Goal: Task Accomplishment & Management: Complete application form

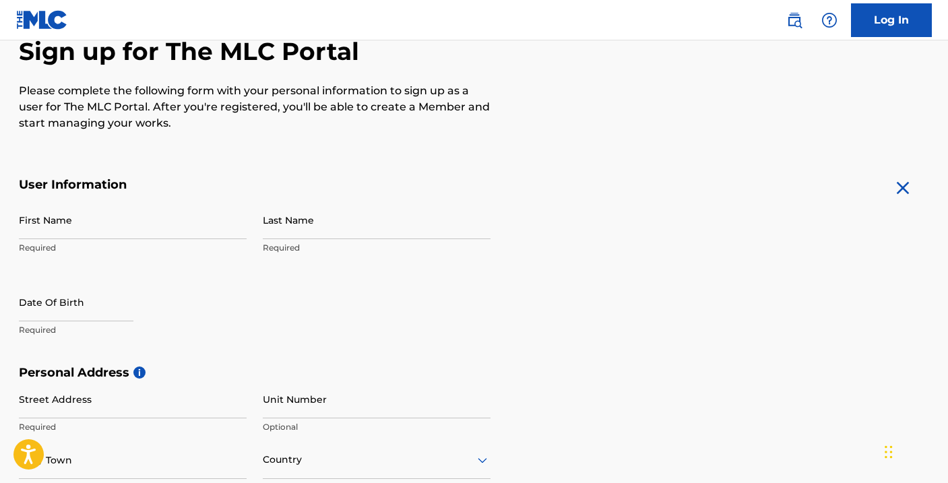
scroll to position [135, 0]
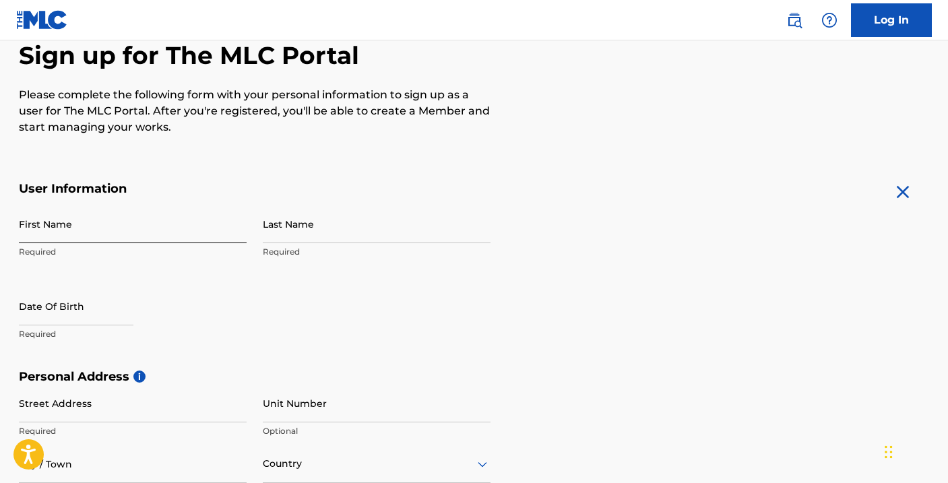
click at [43, 236] on input "First Name" at bounding box center [133, 224] width 228 height 38
type input "[PERSON_NAME]"
type input "[STREET_ADDRESS]"
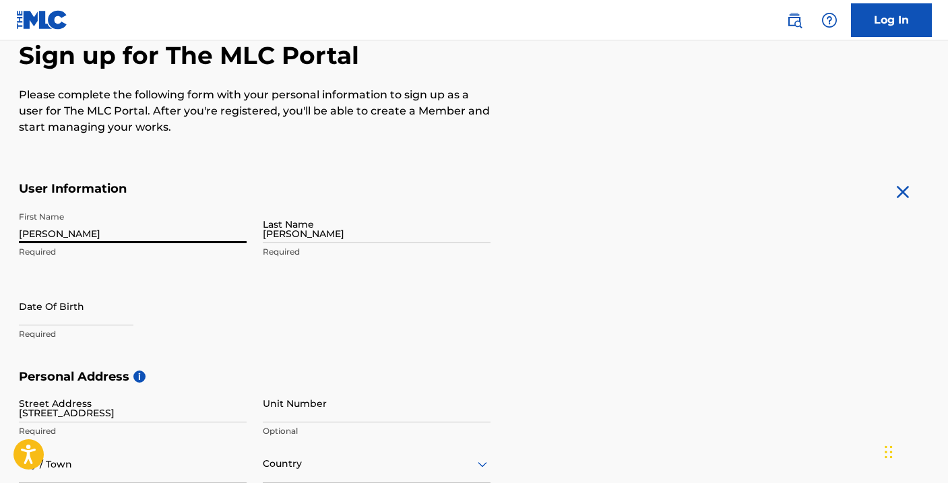
type input "CORONA"
type input "[GEOGRAPHIC_DATA]"
type input "CA"
type input "92879"
type input "760"
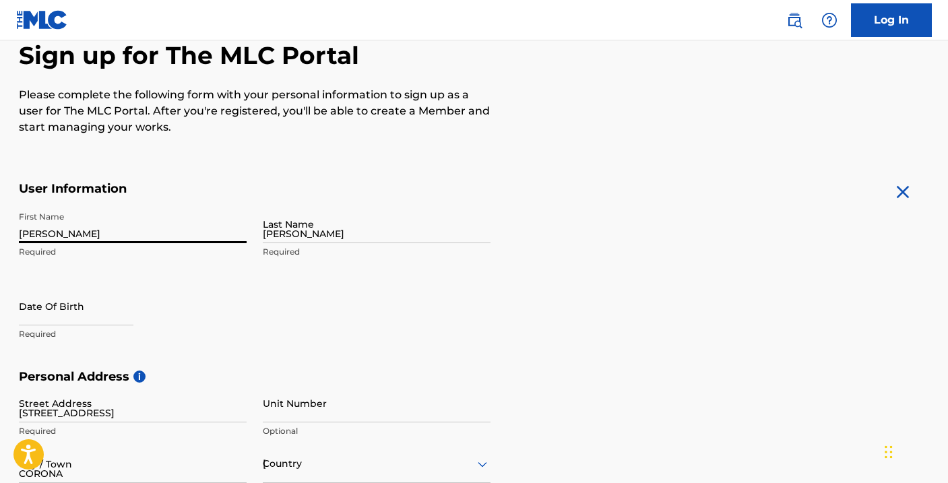
type input "9275336"
type input "cleankuttmane@gmail.com"
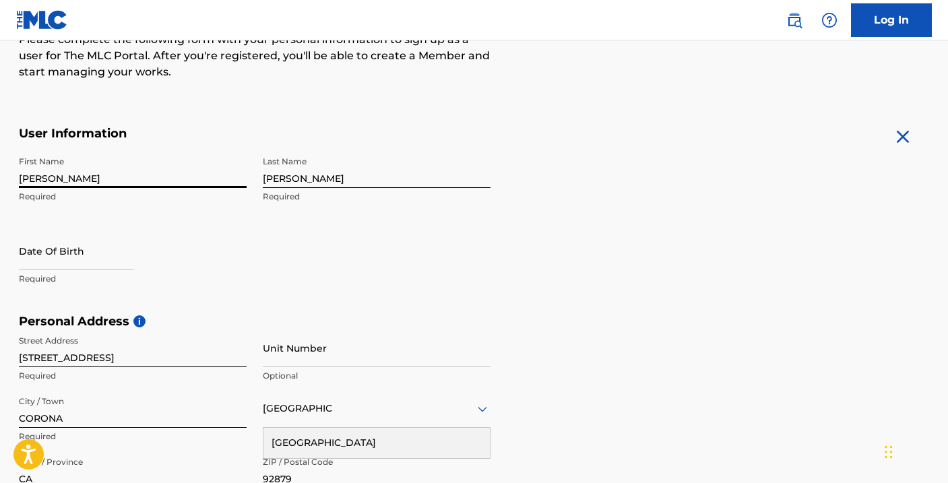
scroll to position [195, 0]
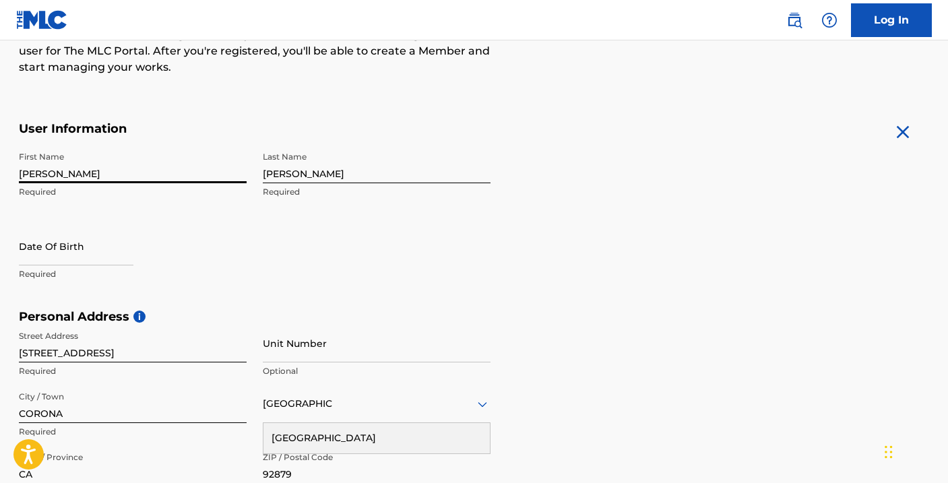
type input "Brian"
click at [54, 268] on p "Required" at bounding box center [133, 274] width 228 height 12
click at [49, 254] on input "text" at bounding box center [76, 246] width 114 height 38
select select "8"
select select "2025"
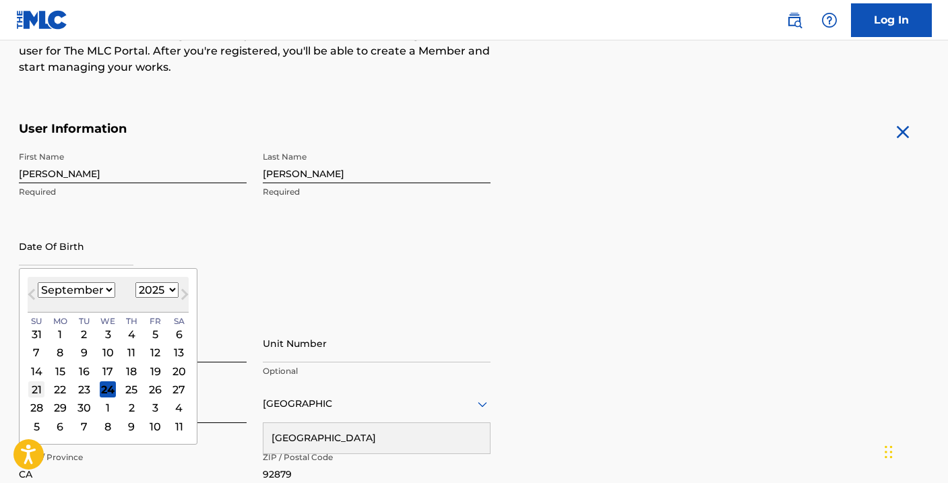
click at [37, 387] on div "21" at bounding box center [36, 389] width 16 height 16
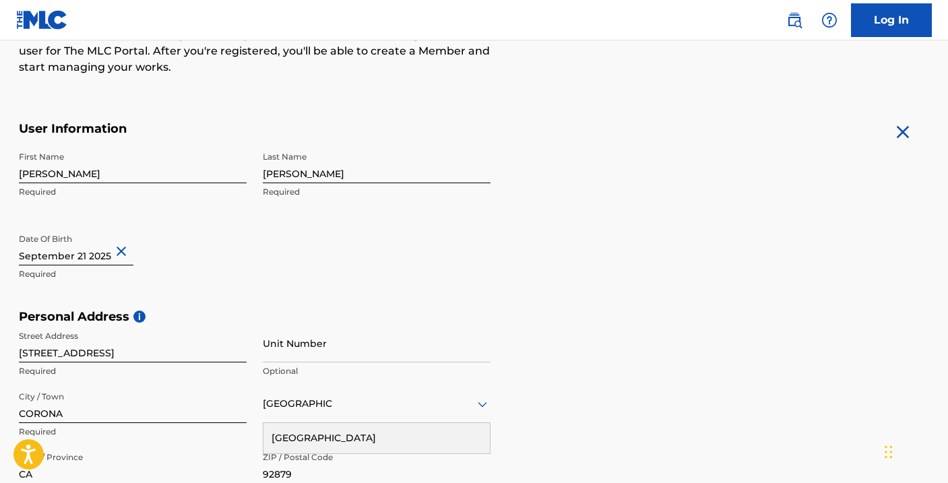
click at [97, 255] on input "text" at bounding box center [76, 246] width 114 height 38
select select "8"
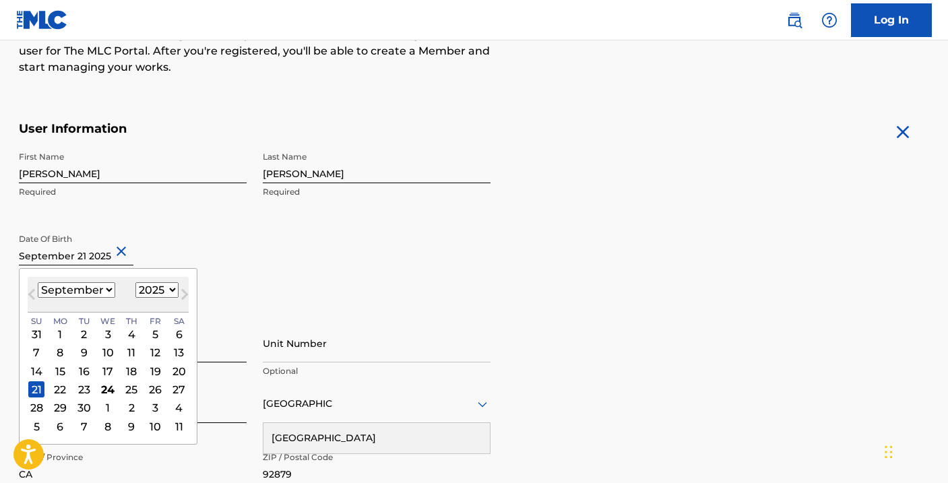
click at [160, 292] on select "1899 1900 1901 1902 1903 1904 1905 1906 1907 1908 1909 1910 1911 1912 1913 1914…" at bounding box center [156, 289] width 43 height 15
select select "1979"
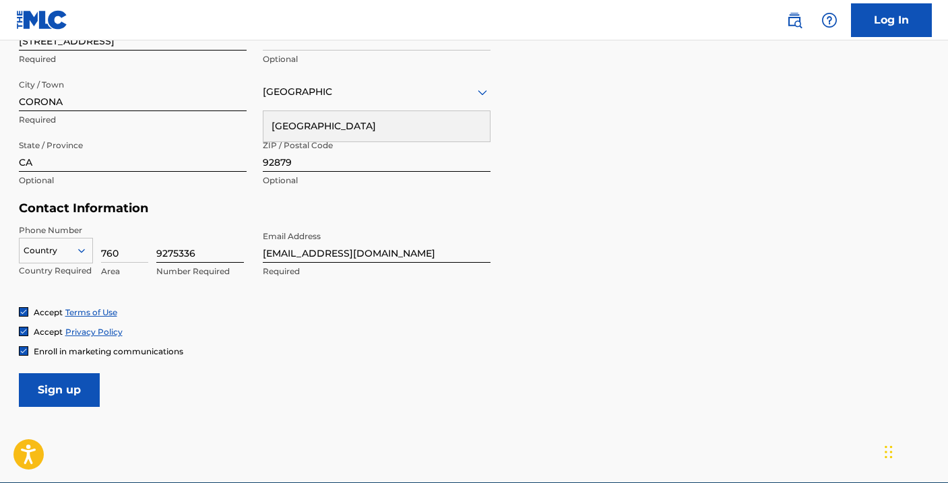
scroll to position [508, 0]
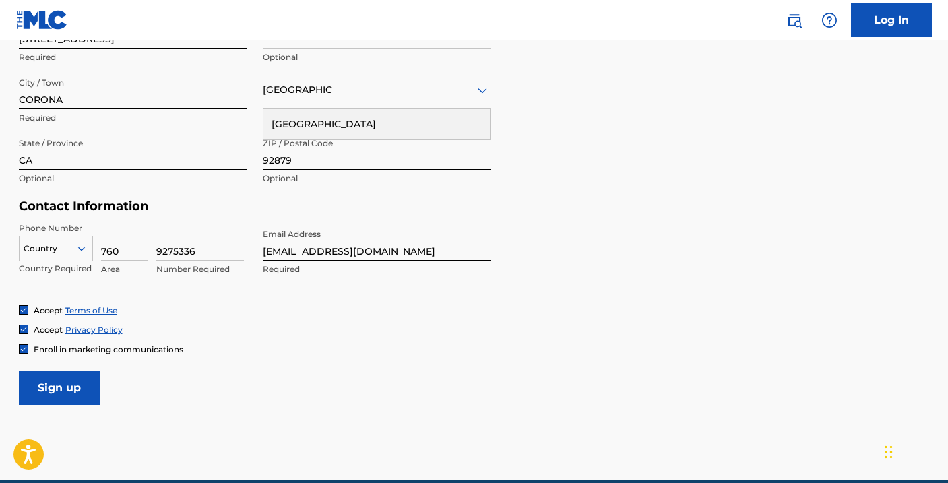
click at [334, 252] on input "cleankuttmane@gmail.com" at bounding box center [377, 241] width 228 height 38
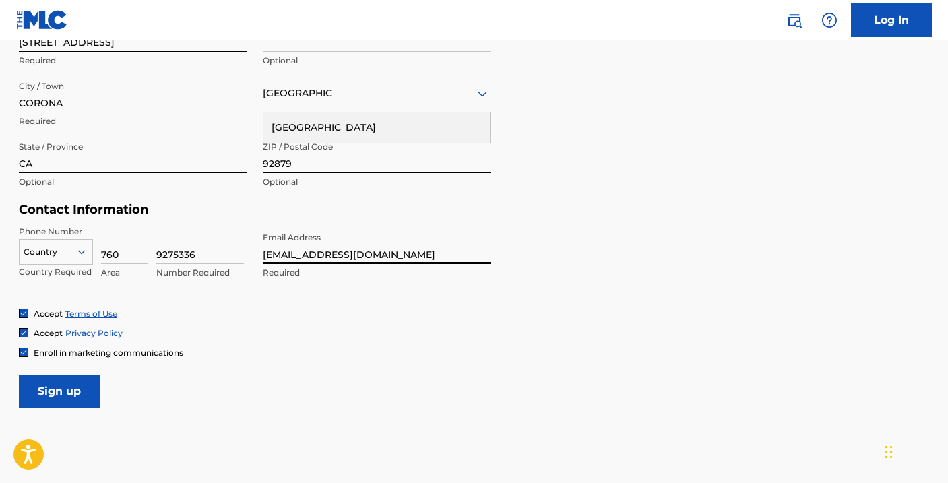
scroll to position [570, 0]
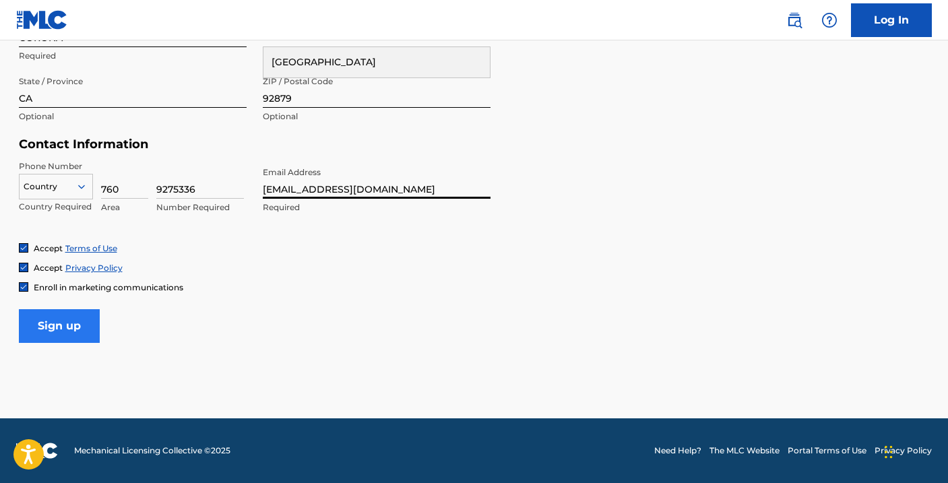
type input "cleankpon1@gmail.com"
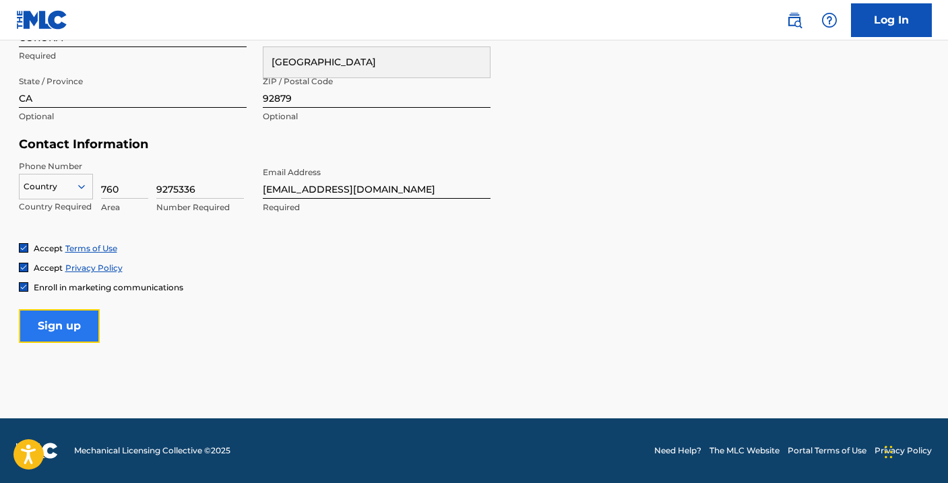
click at [65, 325] on input "Sign up" at bounding box center [59, 326] width 81 height 34
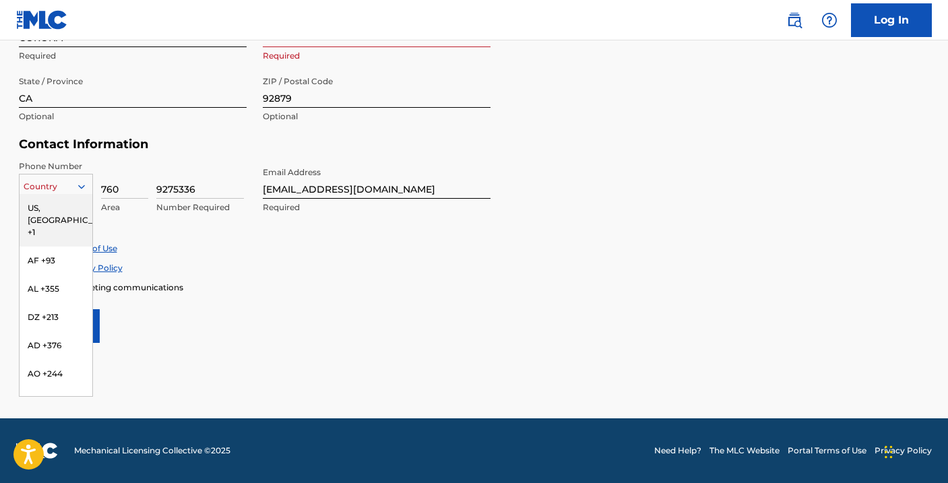
click at [57, 189] on div at bounding box center [56, 186] width 73 height 15
click at [68, 213] on div "US, CA +1" at bounding box center [56, 220] width 73 height 53
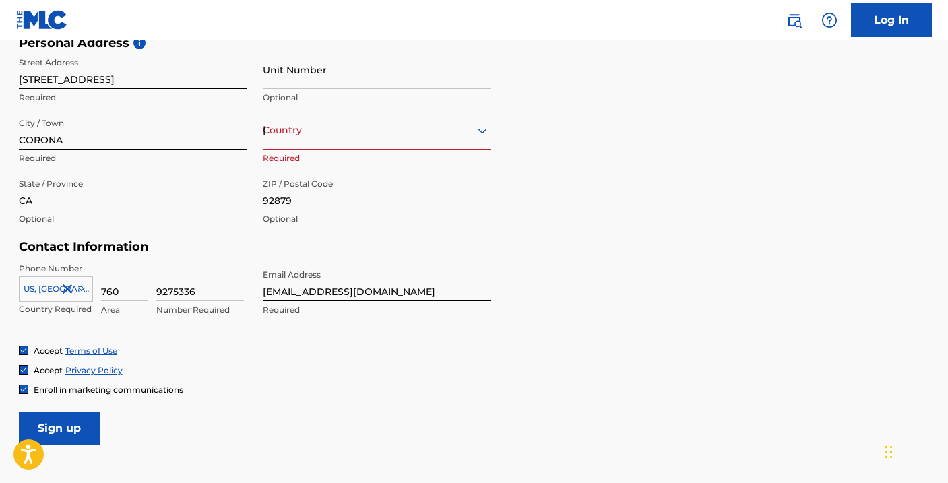
scroll to position [467, 0]
click at [294, 140] on div "Country United States" at bounding box center [377, 131] width 228 height 38
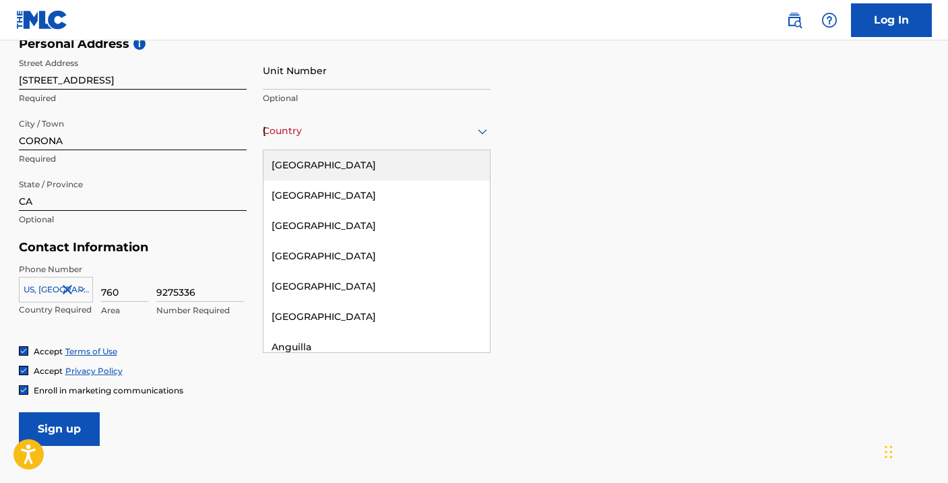
click at [301, 167] on div "United States" at bounding box center [376, 165] width 226 height 30
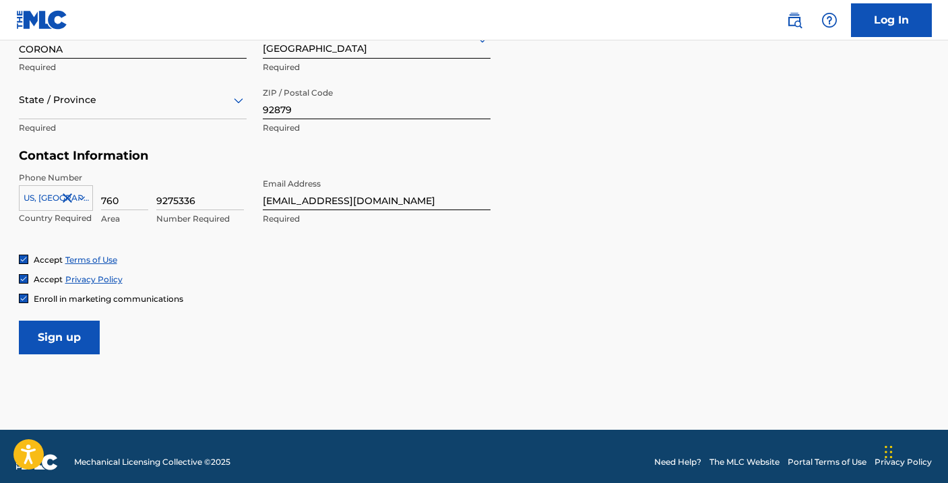
scroll to position [564, 0]
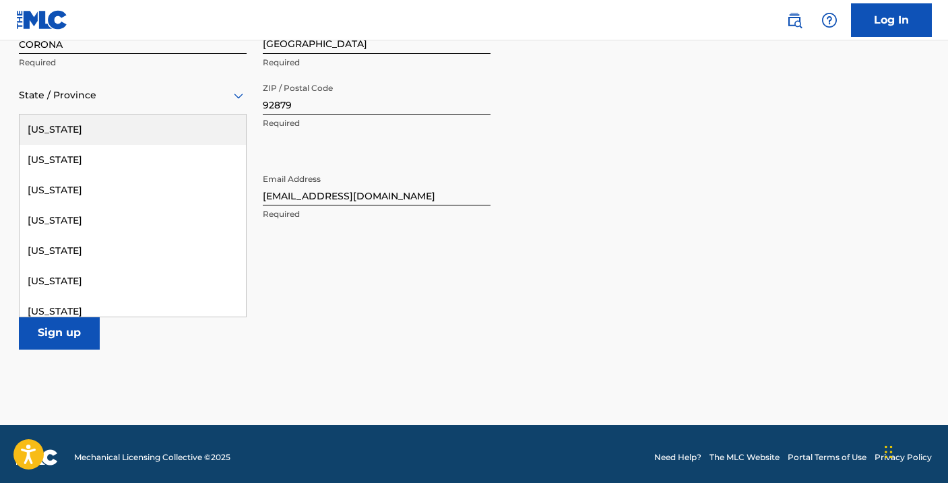
click at [95, 110] on div "State / Province" at bounding box center [133, 95] width 228 height 38
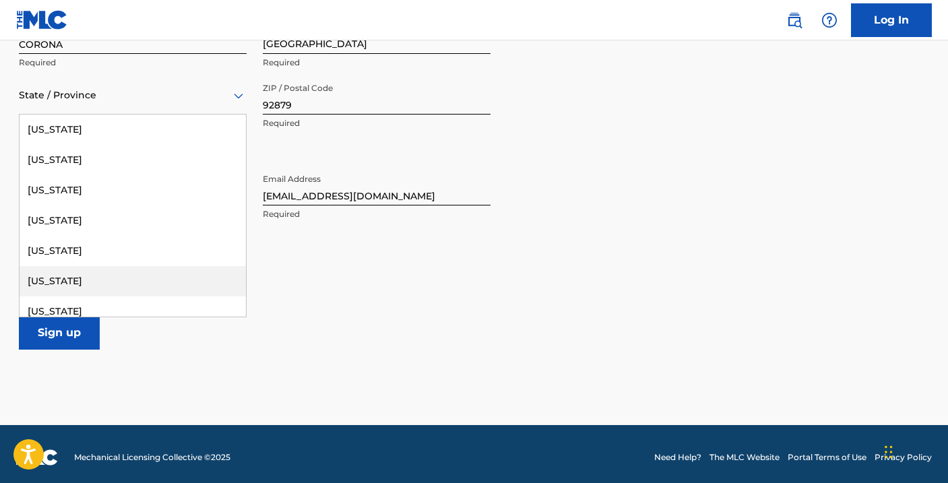
click at [92, 281] on div "California" at bounding box center [133, 281] width 226 height 30
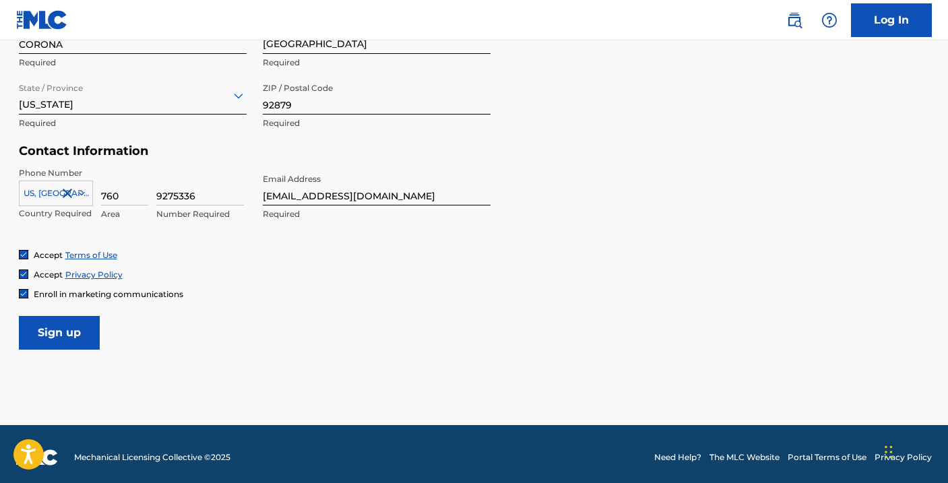
scroll to position [570, 0]
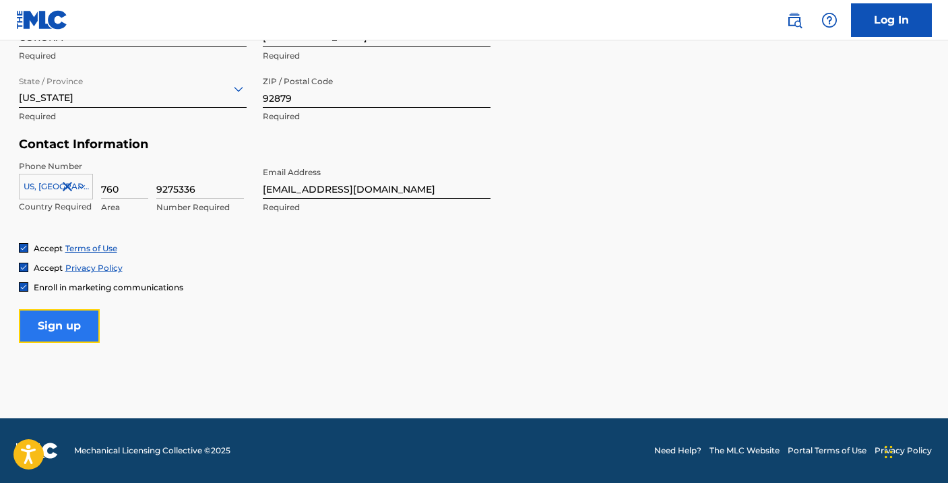
click at [74, 334] on input "Sign up" at bounding box center [59, 326] width 81 height 34
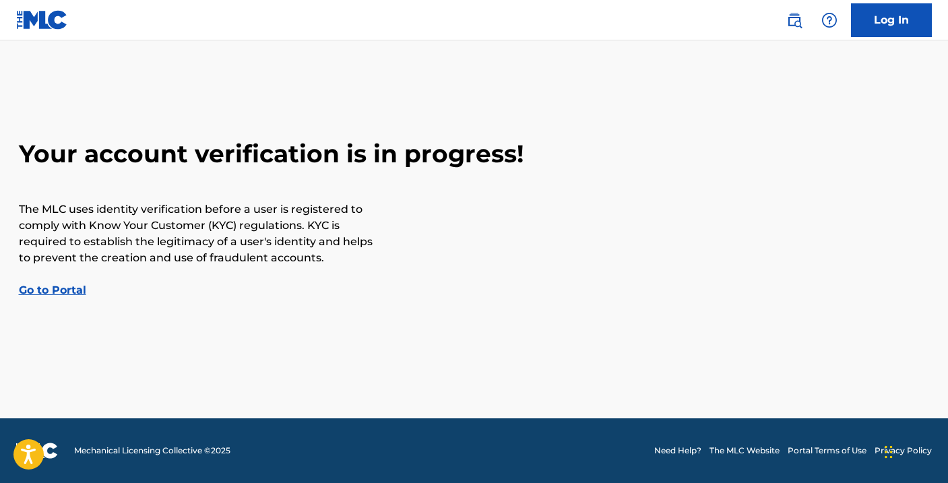
click at [62, 287] on link "Go to Portal" at bounding box center [52, 290] width 67 height 13
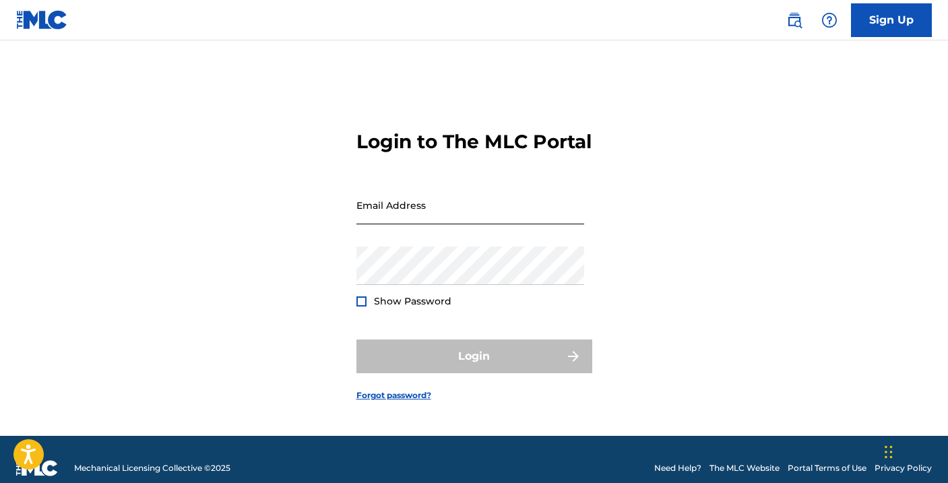
scroll to position [6, 0]
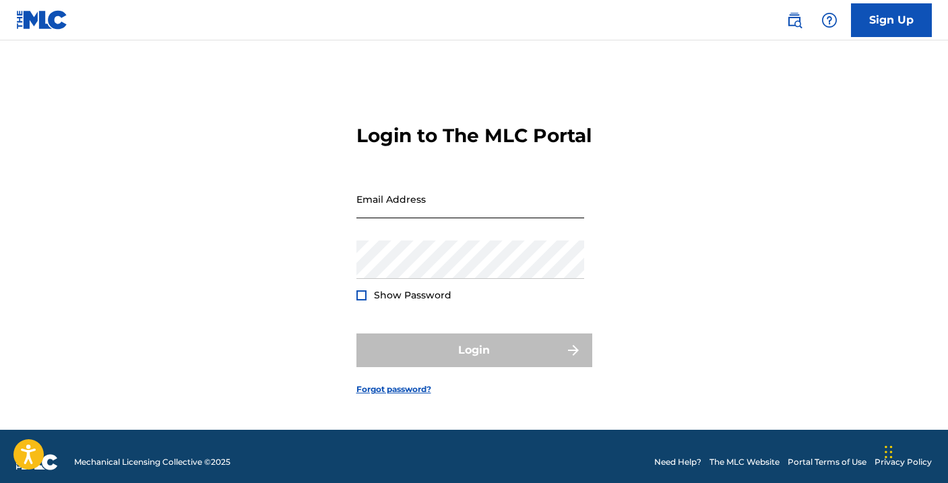
click at [361, 218] on input "Email Address" at bounding box center [470, 199] width 228 height 38
type input "[EMAIL_ADDRESS][DOMAIN_NAME]"
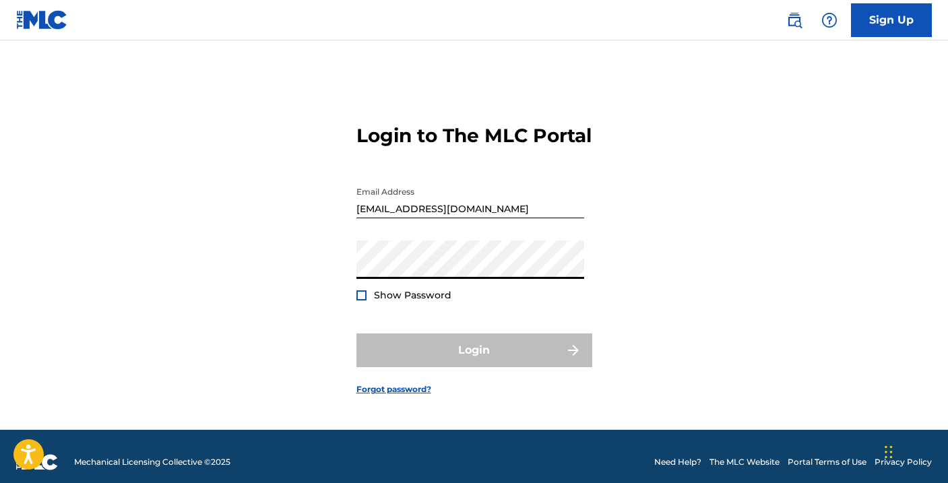
click at [323, 270] on div "Login to The MLC Portal Email Address [EMAIL_ADDRESS][DOMAIN_NAME] Password Sho…" at bounding box center [474, 249] width 943 height 362
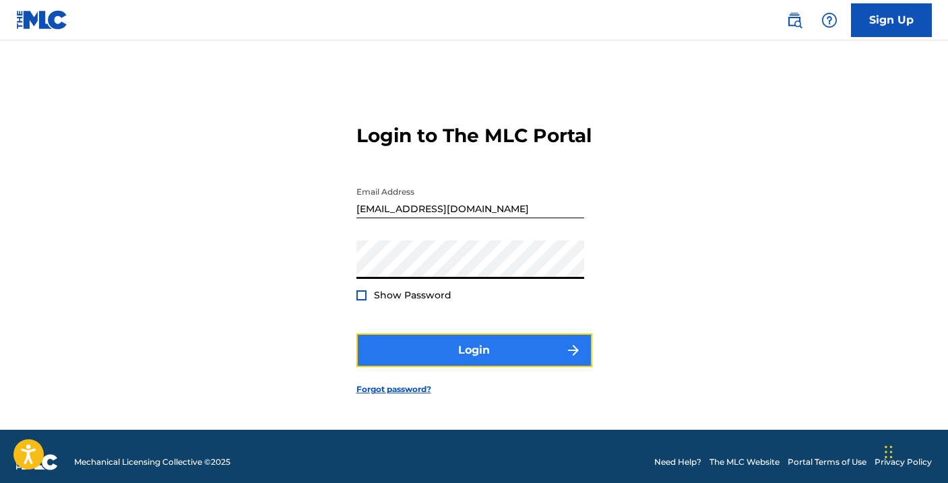
click at [414, 363] on button "Login" at bounding box center [474, 350] width 236 height 34
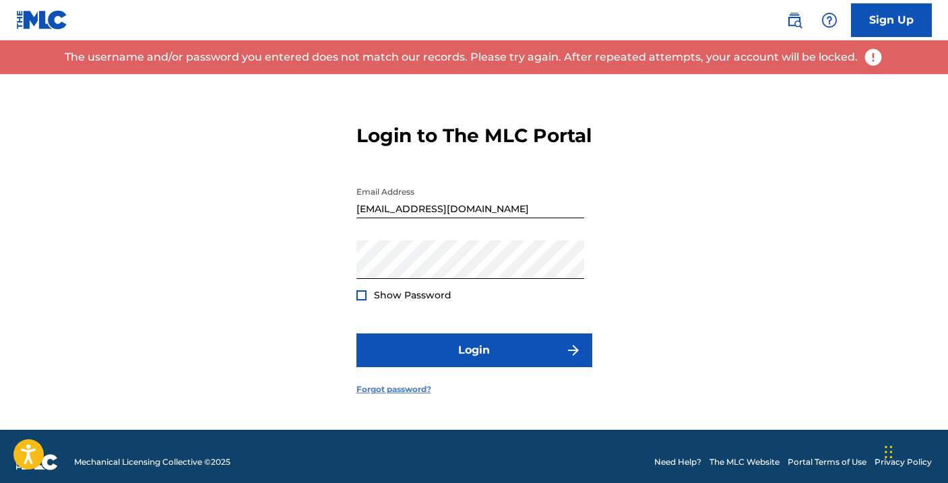
click at [385, 395] on link "Forgot password?" at bounding box center [393, 389] width 75 height 12
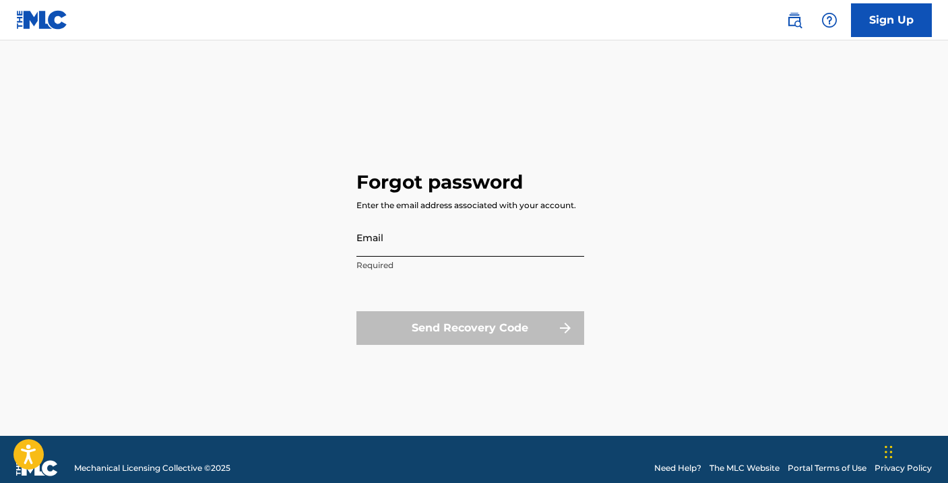
click at [366, 243] on input "Email" at bounding box center [470, 237] width 228 height 38
type input "[EMAIL_ADDRESS][DOMAIN_NAME]"
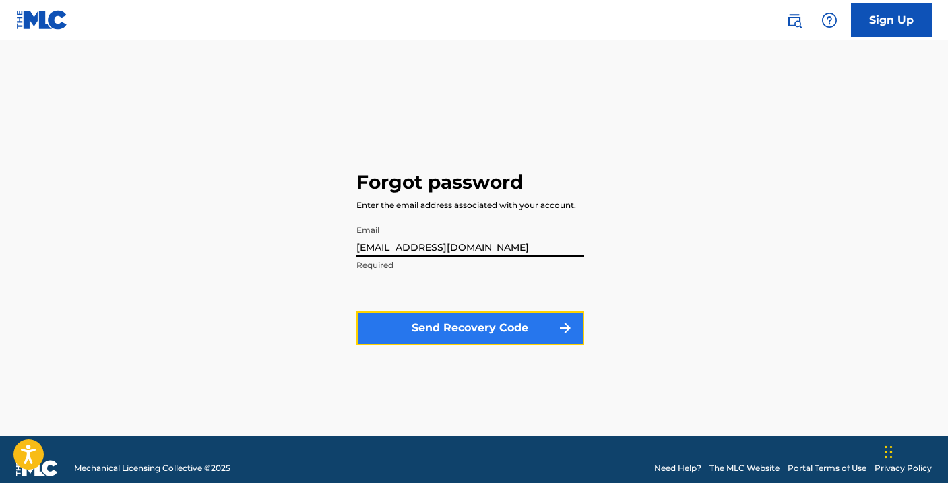
click at [444, 325] on button "Send Recovery Code" at bounding box center [470, 328] width 228 height 34
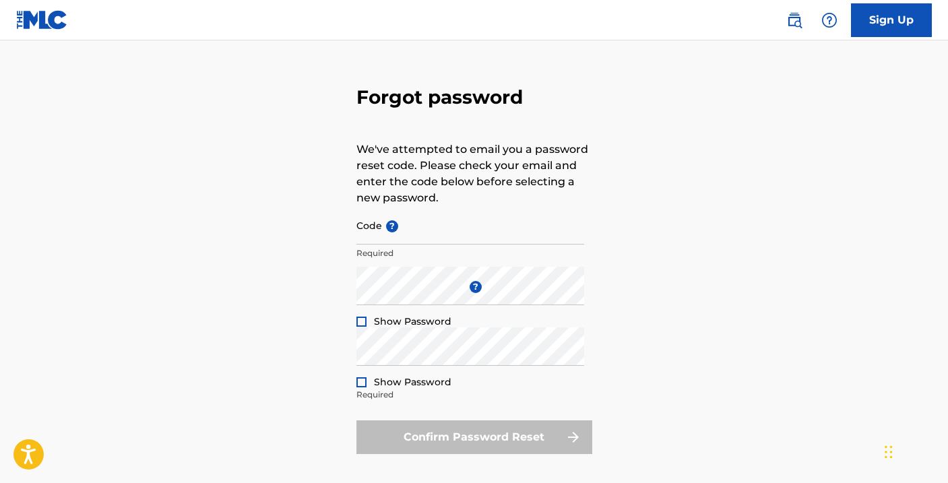
scroll to position [19, 0]
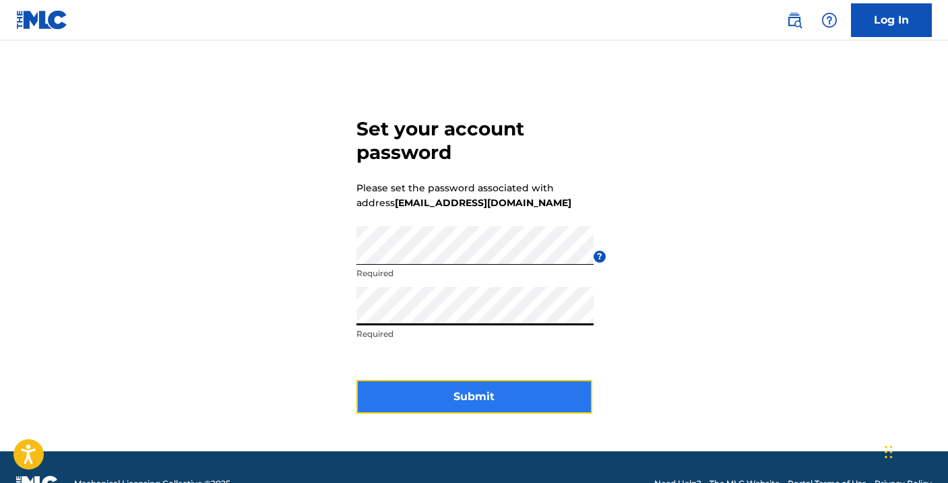
click at [428, 387] on button "Submit" at bounding box center [474, 397] width 236 height 34
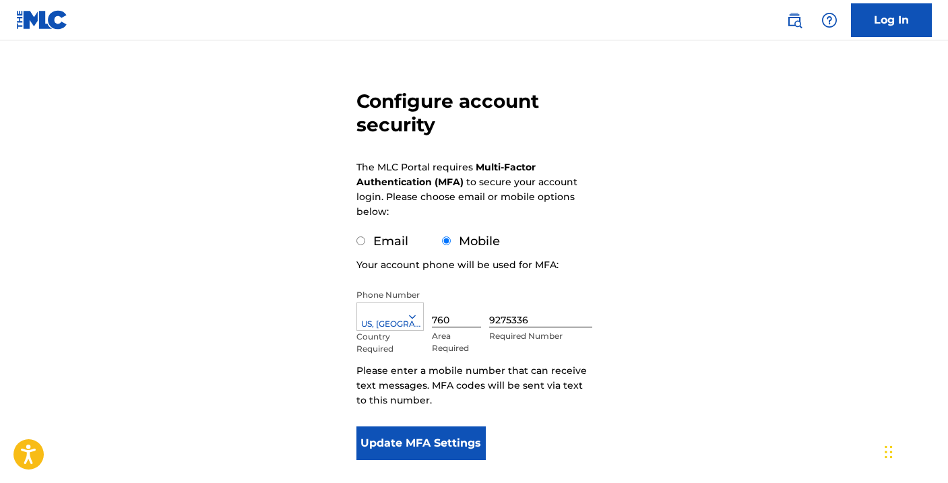
scroll to position [84, 0]
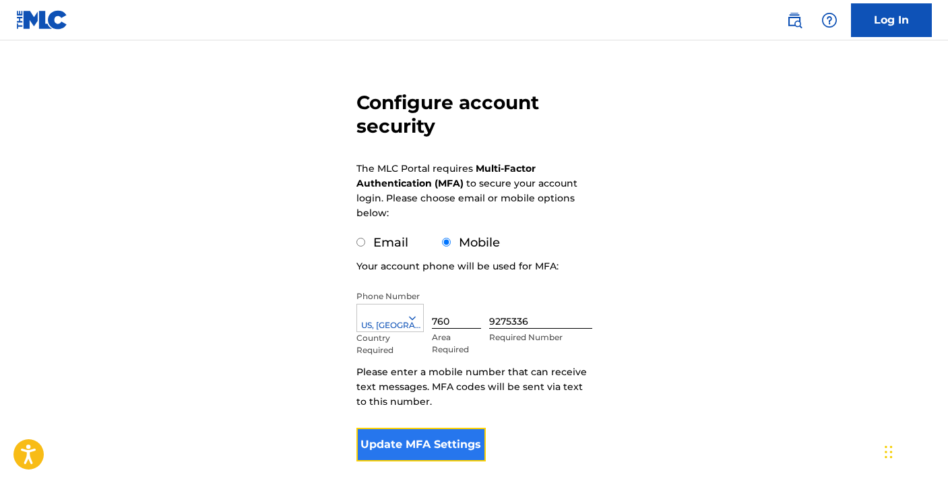
click at [447, 447] on button "Update MFA Settings" at bounding box center [421, 445] width 130 height 34
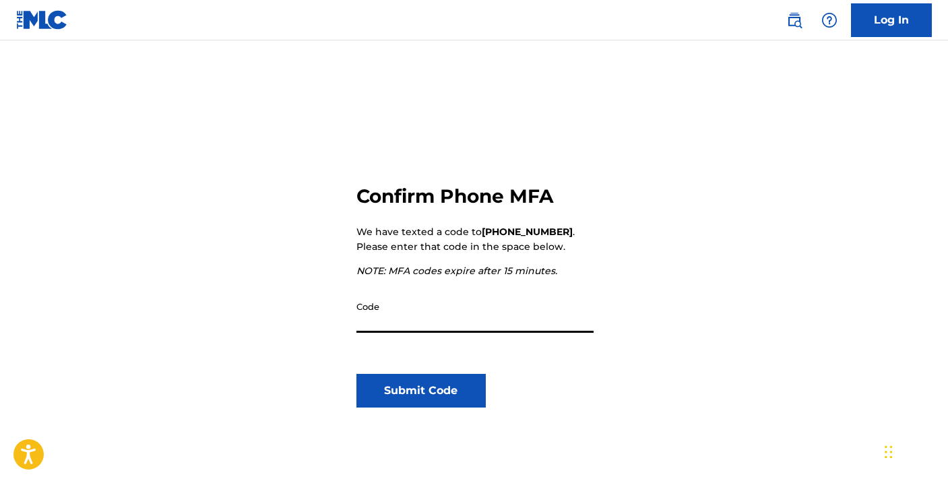
scroll to position [62, 0]
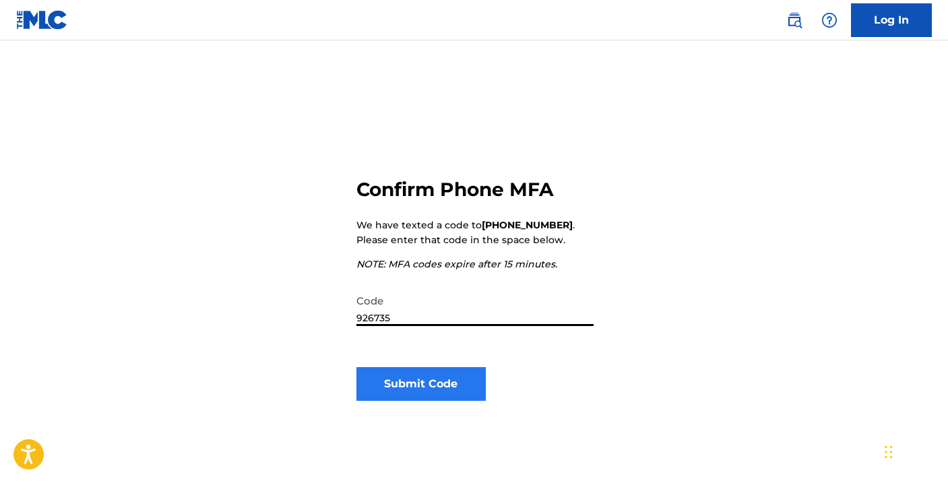
type input "926735"
click at [406, 391] on button "Submit Code" at bounding box center [421, 384] width 130 height 34
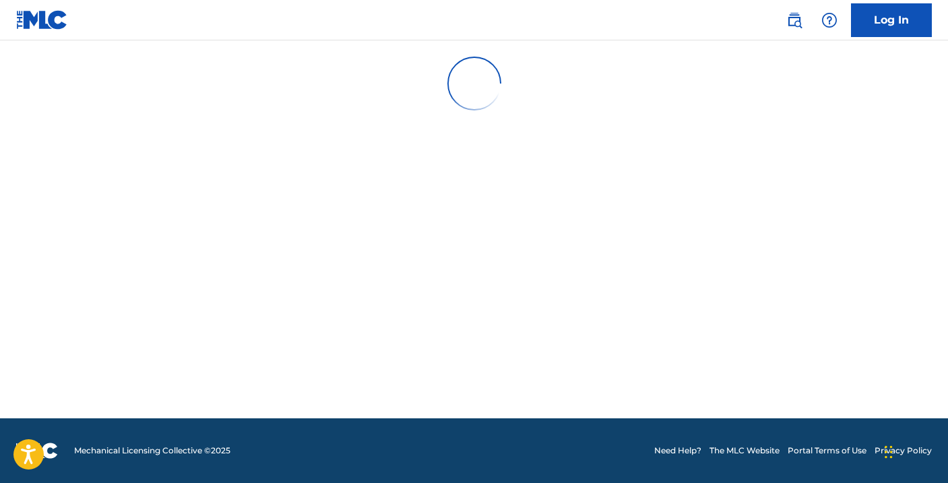
scroll to position [0, 0]
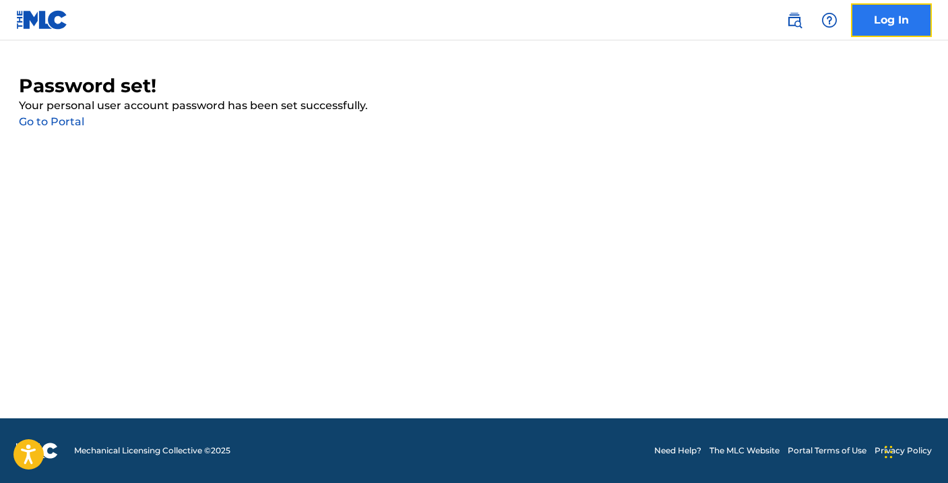
click at [891, 21] on link "Log In" at bounding box center [891, 20] width 81 height 34
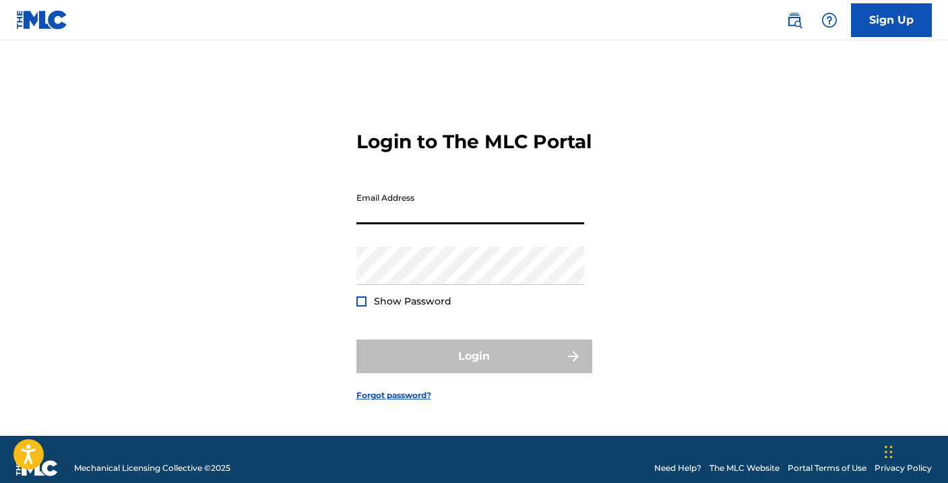
click at [408, 224] on input "Email Address" at bounding box center [470, 205] width 228 height 38
type input "[EMAIL_ADDRESS][DOMAIN_NAME]"
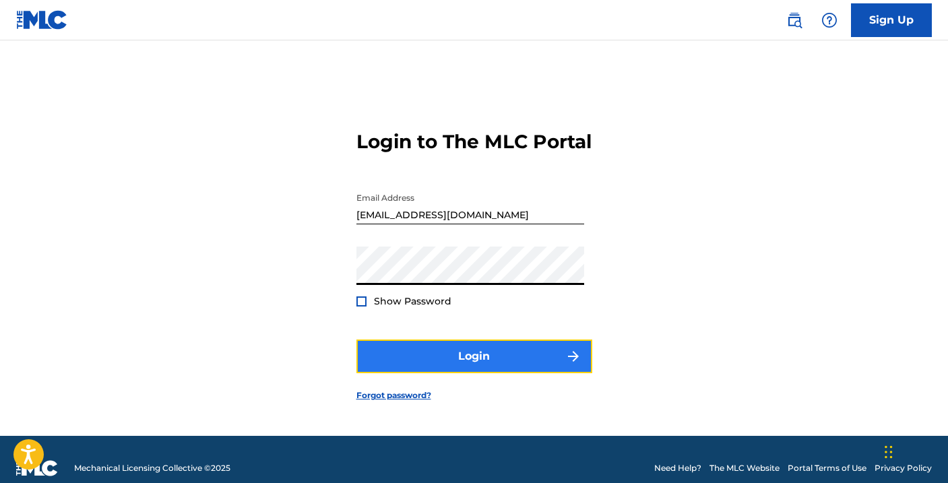
click at [432, 373] on button "Login" at bounding box center [474, 356] width 236 height 34
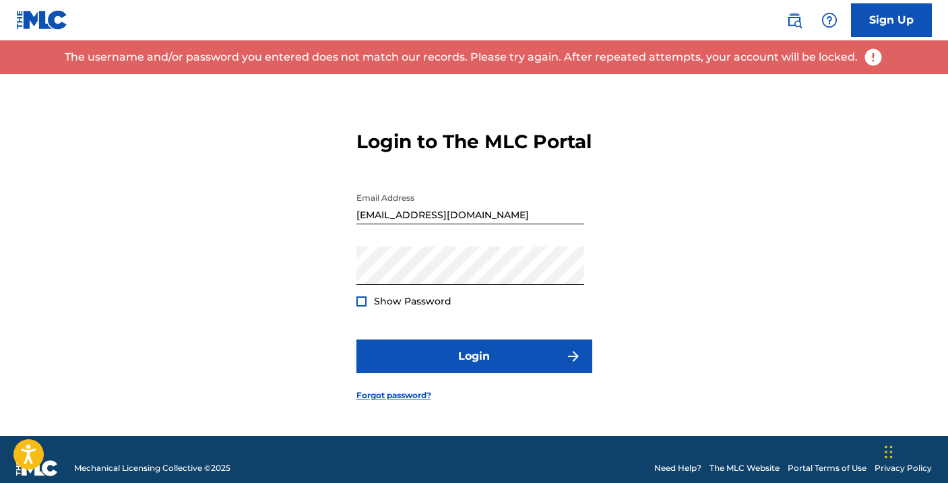
click at [363, 306] on div at bounding box center [361, 301] width 10 height 10
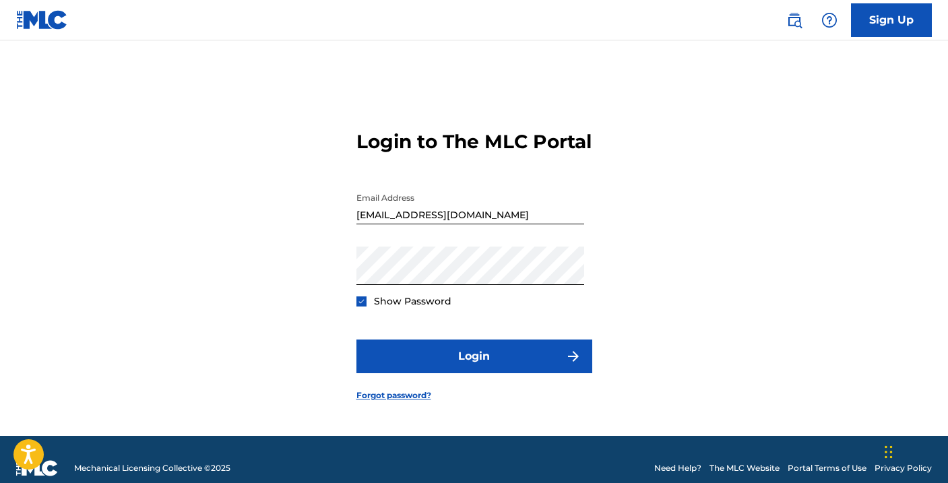
scroll to position [1, 0]
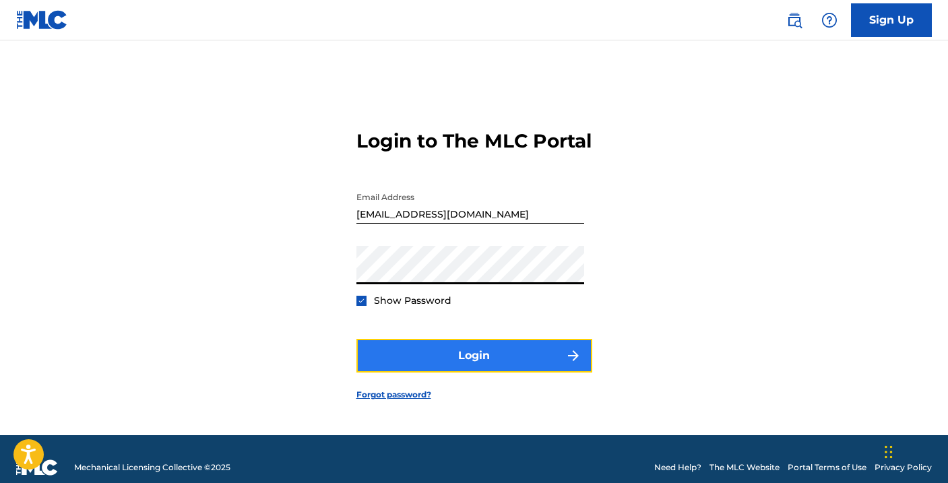
click at [442, 365] on button "Login" at bounding box center [474, 356] width 236 height 34
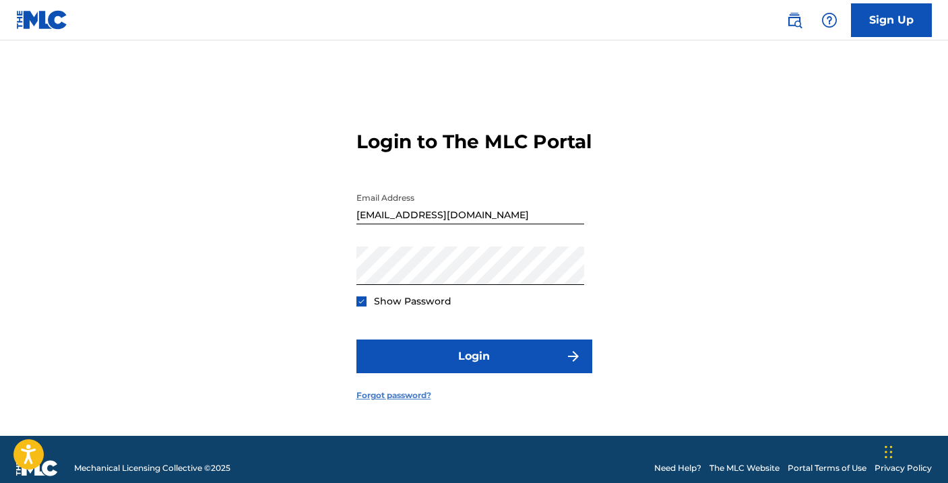
click at [402, 401] on link "Forgot password?" at bounding box center [393, 395] width 75 height 12
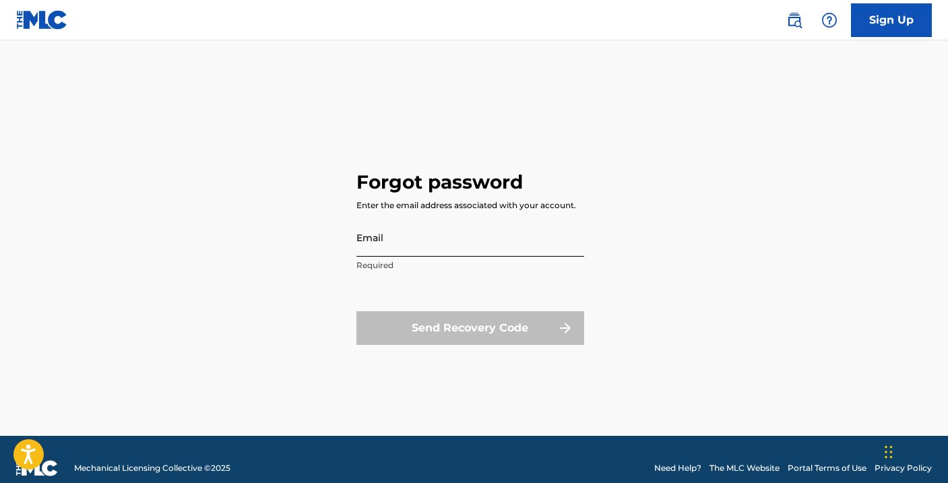
click at [385, 255] on input "Email" at bounding box center [470, 237] width 228 height 38
type input "[EMAIL_ADDRESS][DOMAIN_NAME]"
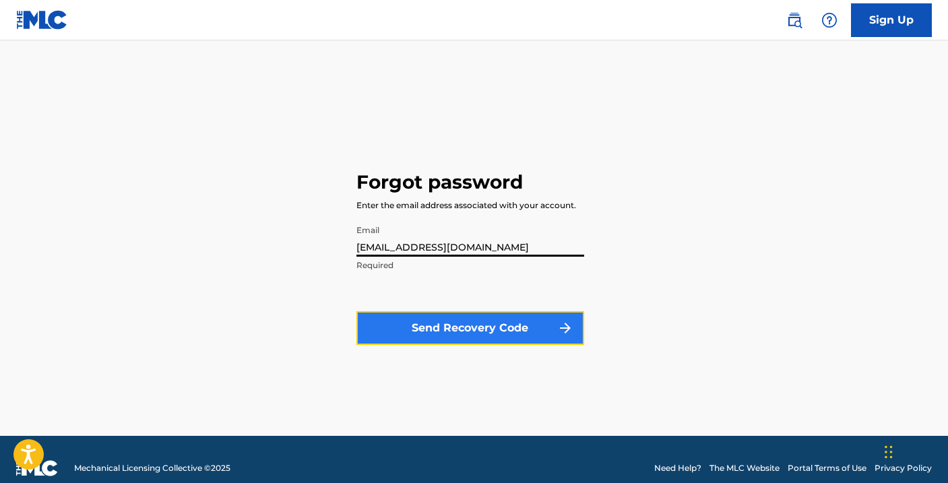
click at [449, 327] on button "Send Recovery Code" at bounding box center [470, 328] width 228 height 34
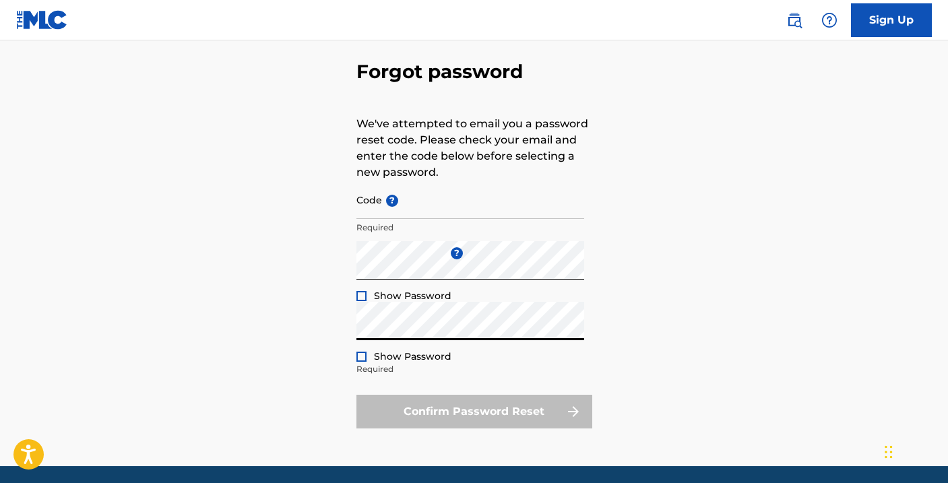
scroll to position [105, 0]
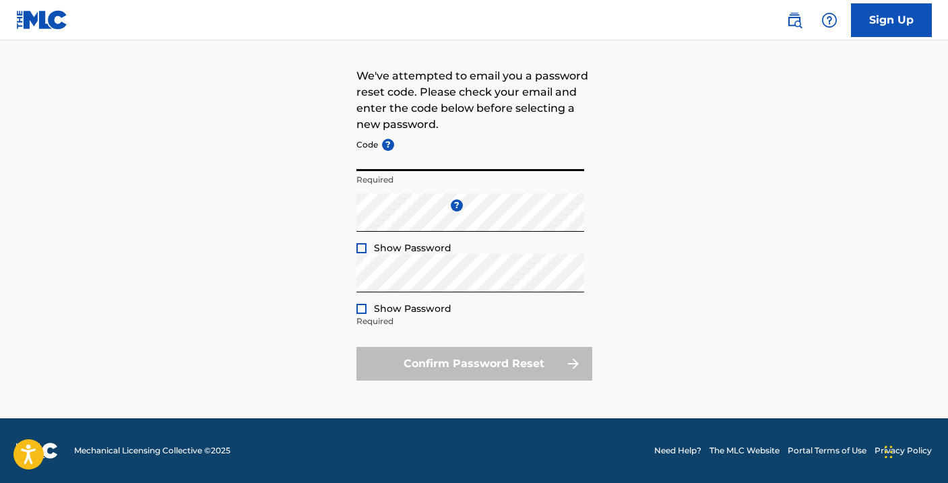
click at [368, 164] on input "Code ?" at bounding box center [470, 152] width 228 height 38
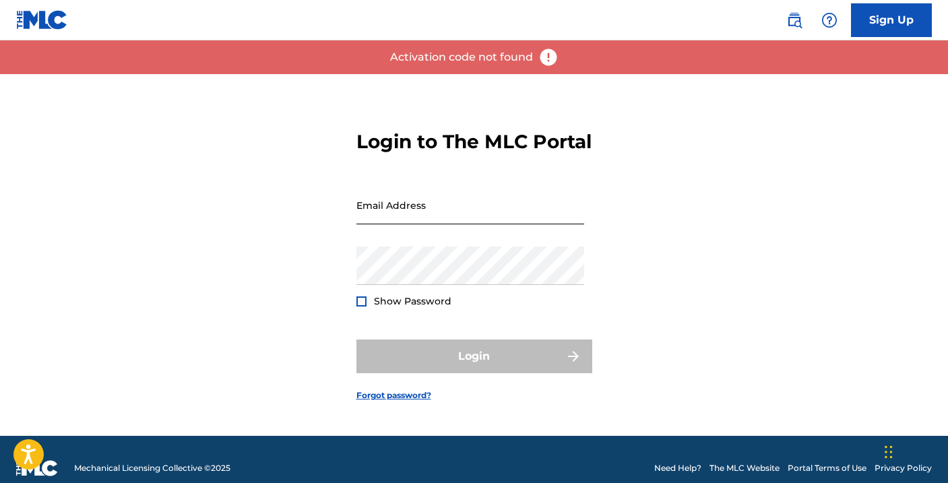
click at [380, 224] on input "Email Address" at bounding box center [470, 205] width 228 height 38
type input "[EMAIL_ADDRESS][DOMAIN_NAME]"
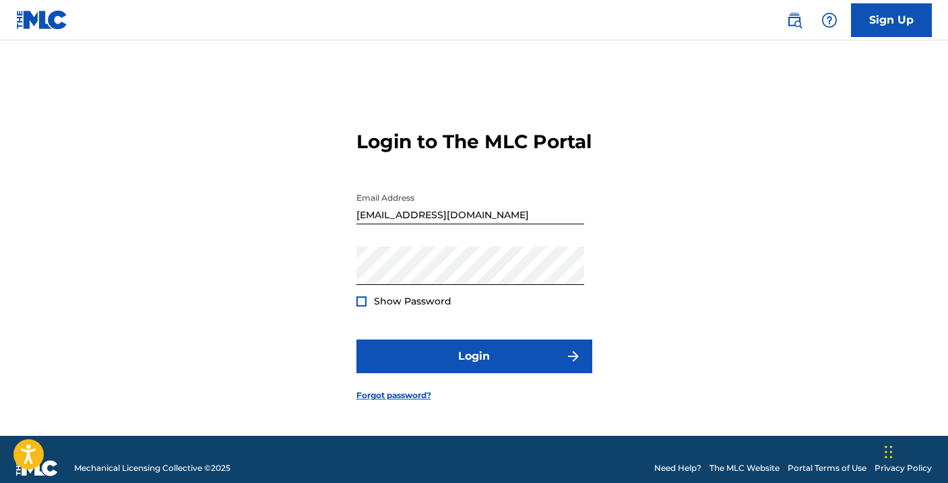
click at [359, 306] on div at bounding box center [361, 301] width 10 height 10
click at [352, 274] on div "Login to The MLC Portal Email Address [EMAIL_ADDRESS][DOMAIN_NAME] Password Sho…" at bounding box center [474, 255] width 943 height 362
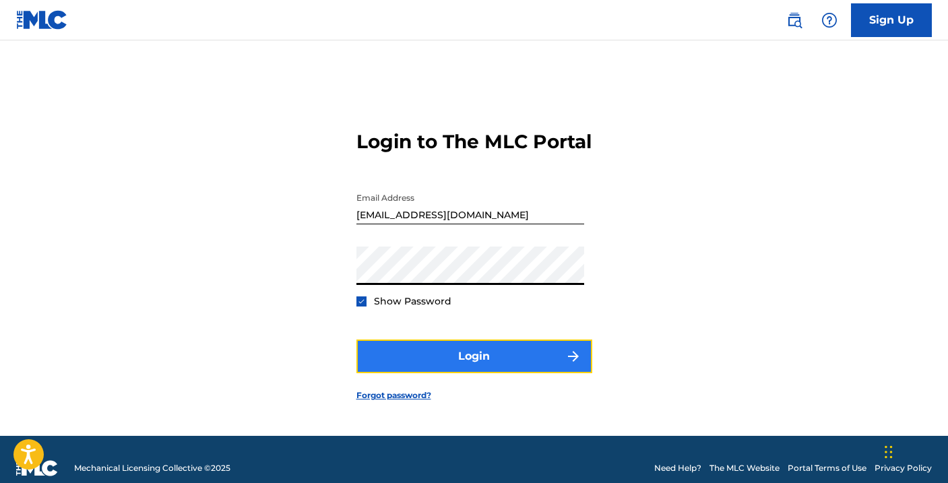
click at [442, 373] on button "Login" at bounding box center [474, 356] width 236 height 34
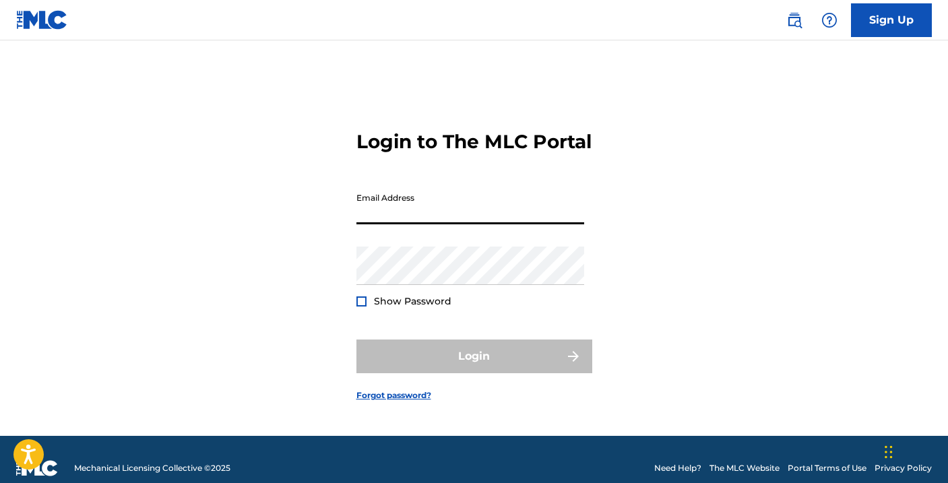
click at [376, 224] on input "Email Address" at bounding box center [470, 205] width 228 height 38
type input "[EMAIL_ADDRESS][DOMAIN_NAME]"
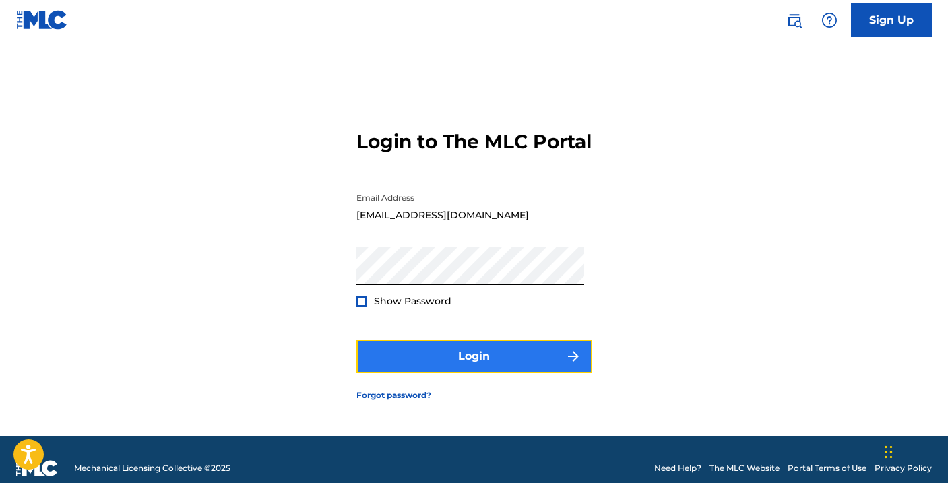
click at [469, 365] on button "Login" at bounding box center [474, 356] width 236 height 34
